Goal: Find specific page/section

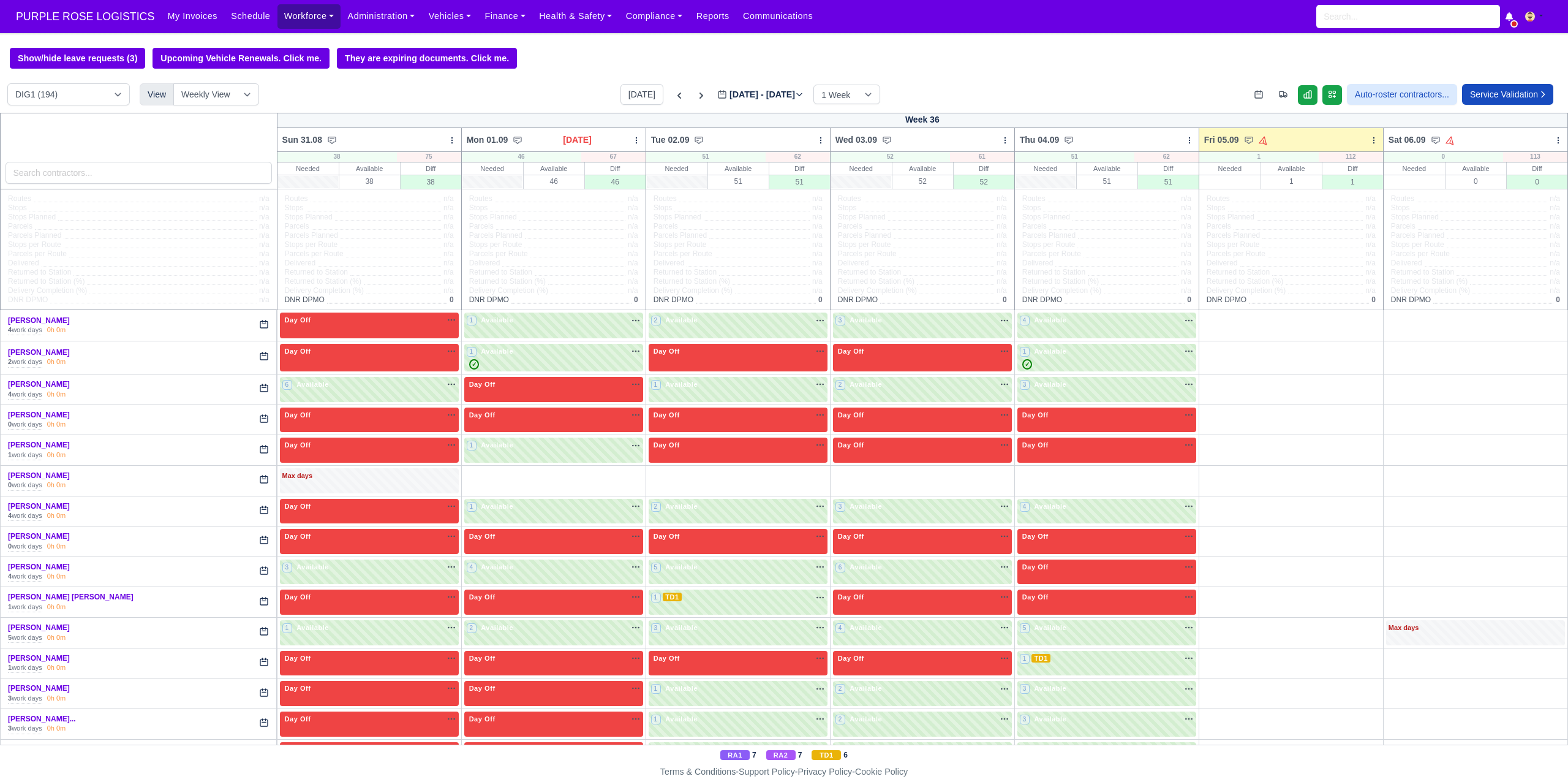
click at [300, 13] on link "Workforce" at bounding box center [309, 16] width 64 height 24
click at [322, 39] on link "Manpower" at bounding box center [333, 43] width 100 height 26
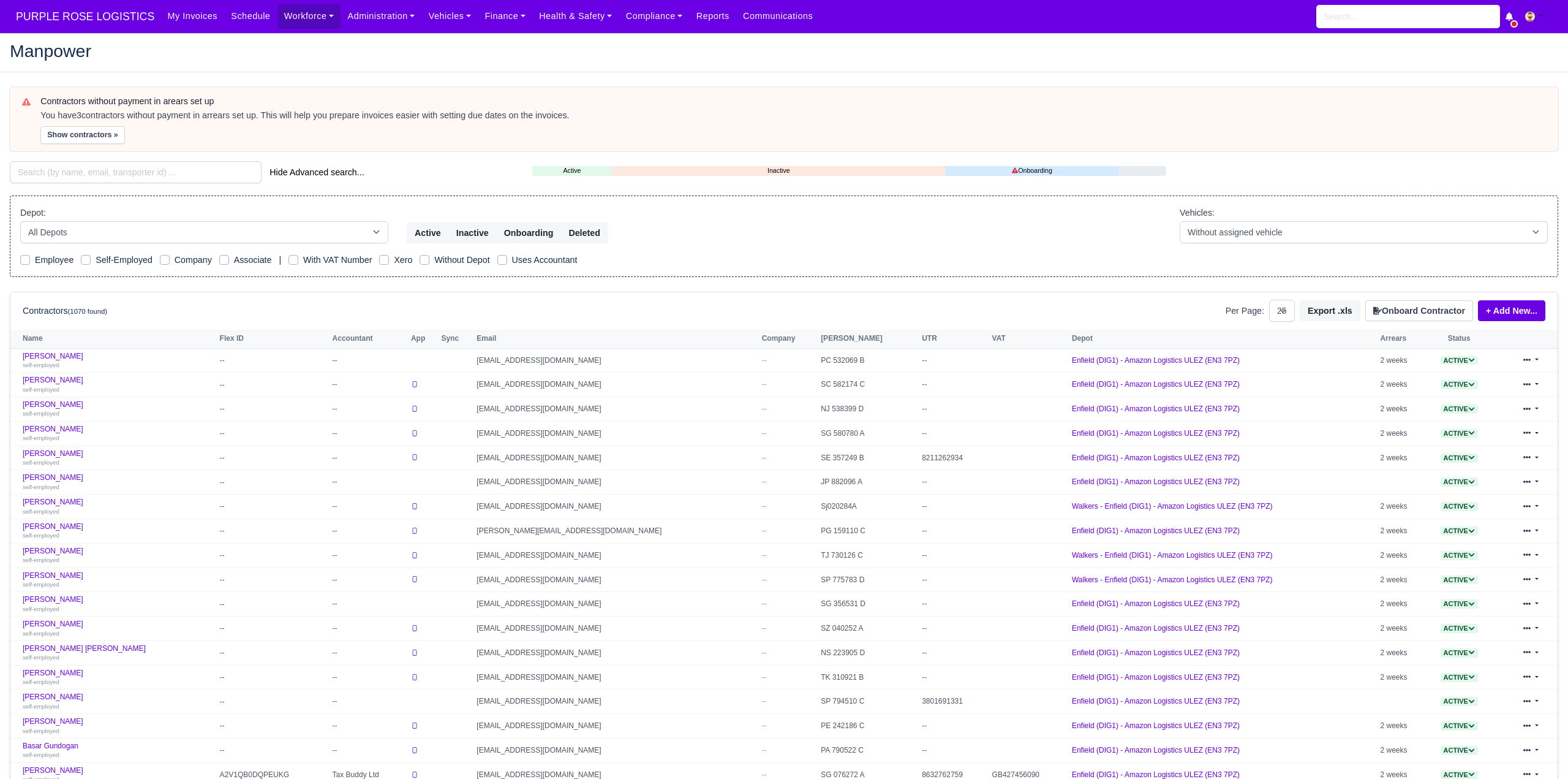
select select "25"
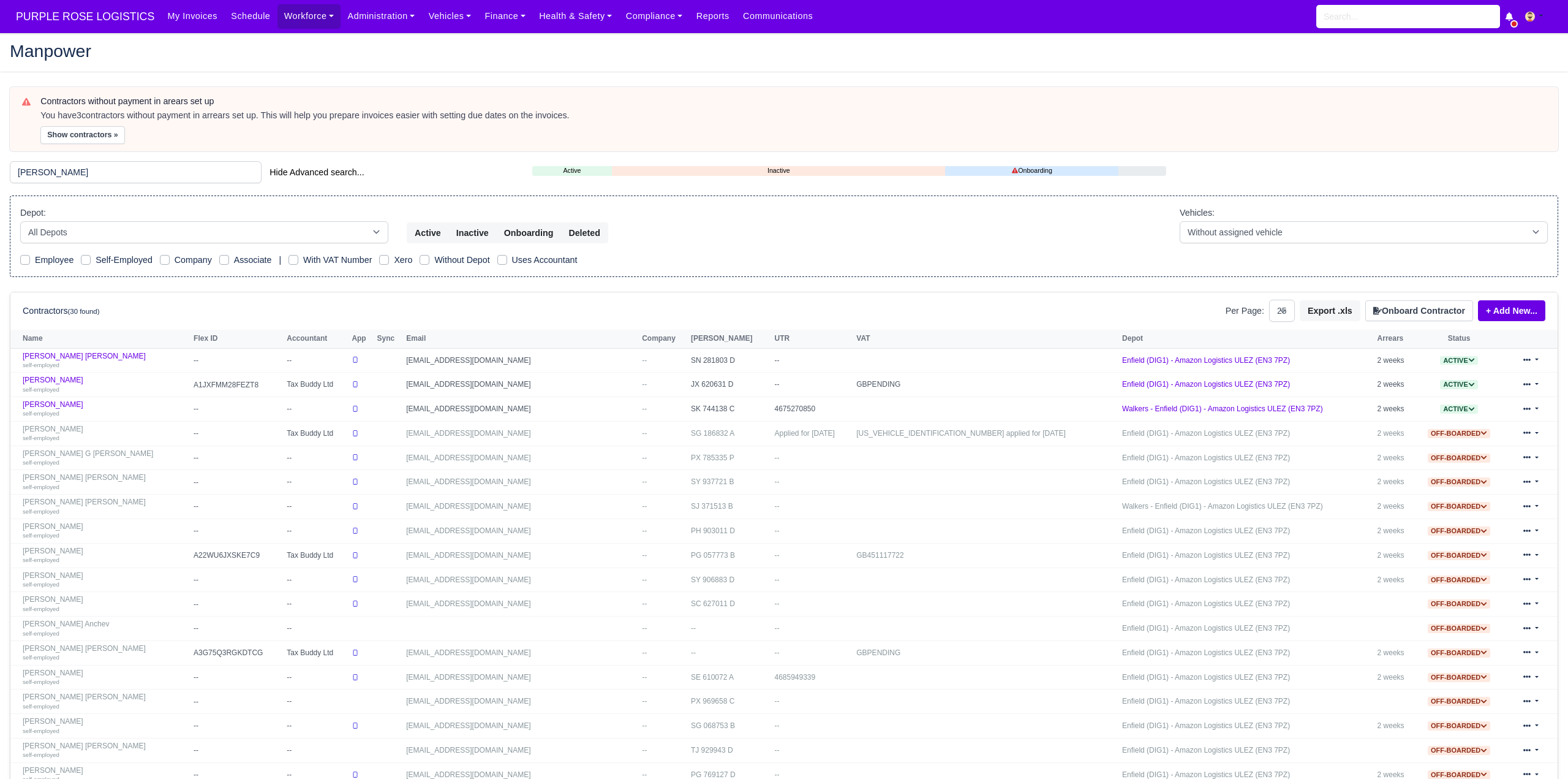
type input "ahmed"
